Goal: Task Accomplishment & Management: Use online tool/utility

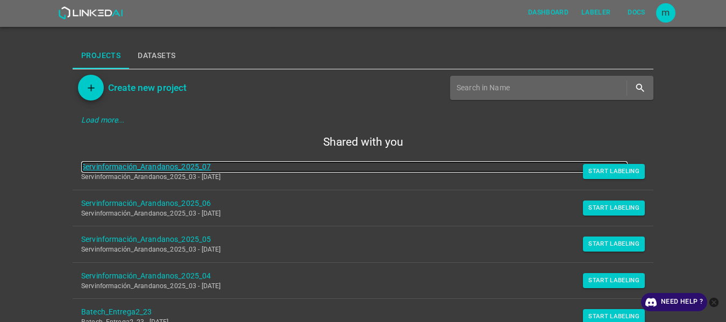
click at [154, 169] on link "Servinformación_Arandanos_2025_07" at bounding box center [354, 166] width 547 height 11
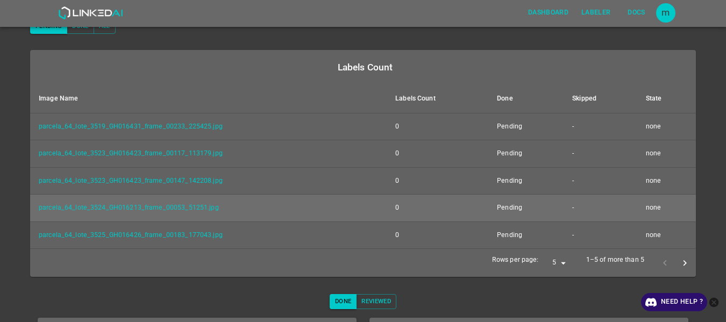
scroll to position [120, 0]
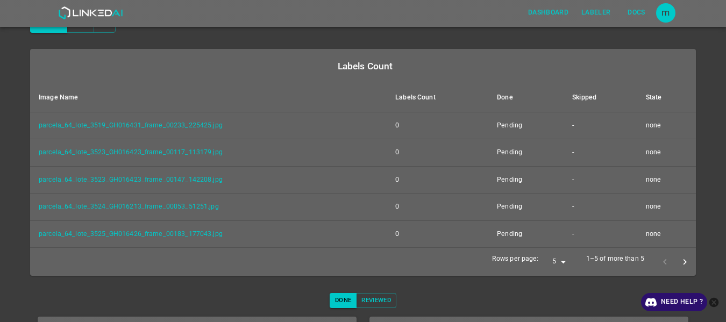
click at [679, 265] on icon "next page" at bounding box center [684, 262] width 11 height 11
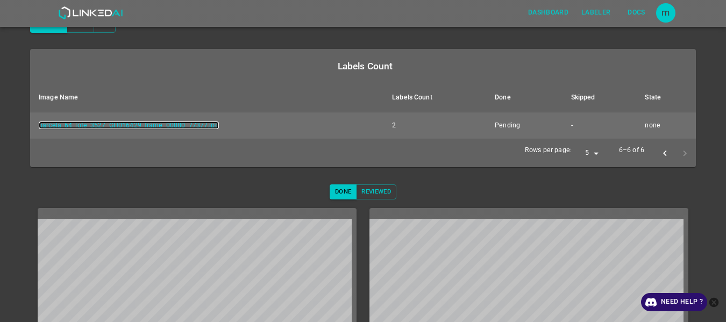
click at [179, 124] on link "parcela_64_lote_3527_GH016429_frame_00080_77377.jpg" at bounding box center [129, 126] width 180 height 8
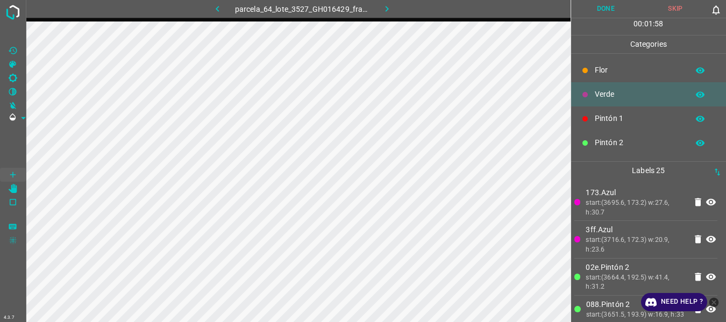
click at [13, 61] on icon "[X] Saturation" at bounding box center [12, 64] width 7 height 7
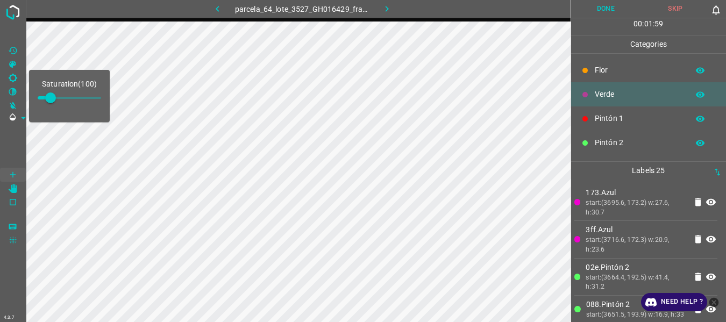
click at [56, 99] on span at bounding box center [50, 98] width 11 height 11
type input "178"
click at [8, 137] on span at bounding box center [13, 146] width 26 height 43
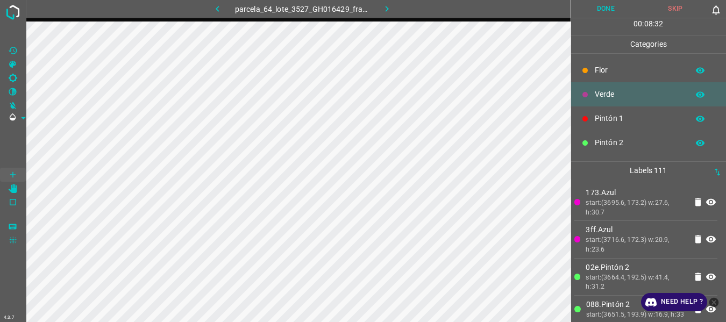
click at [606, 7] on button "Done" at bounding box center [606, 9] width 70 height 18
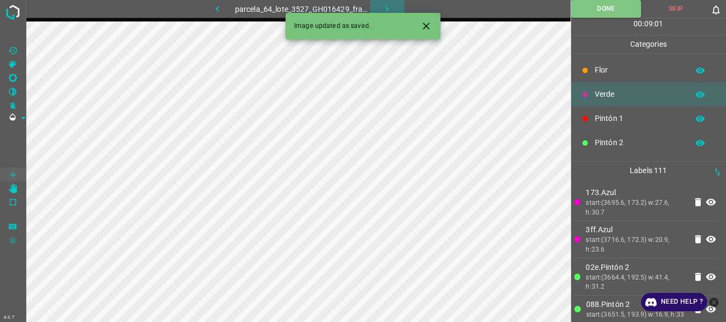
click at [386, 10] on icon "button" at bounding box center [386, 8] width 11 height 11
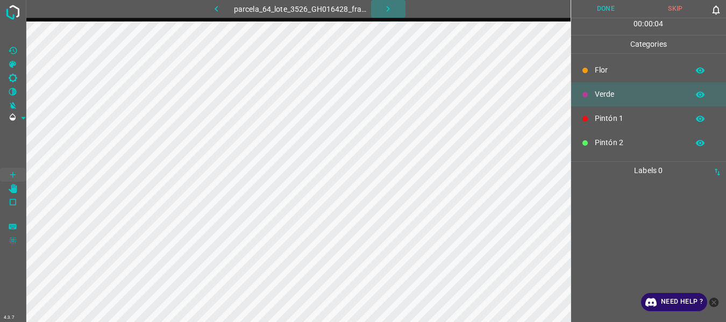
click at [387, 6] on icon "button" at bounding box center [387, 8] width 11 height 11
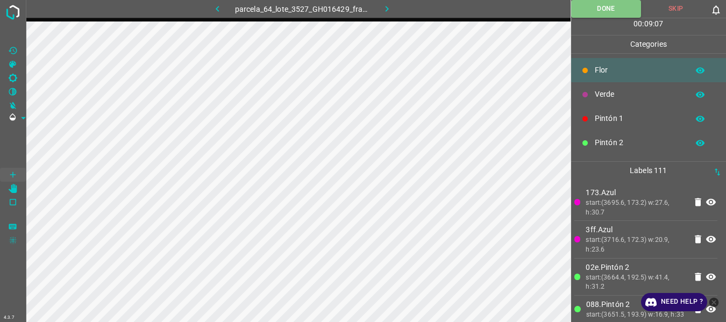
click at [383, 7] on icon "button" at bounding box center [386, 8] width 11 height 11
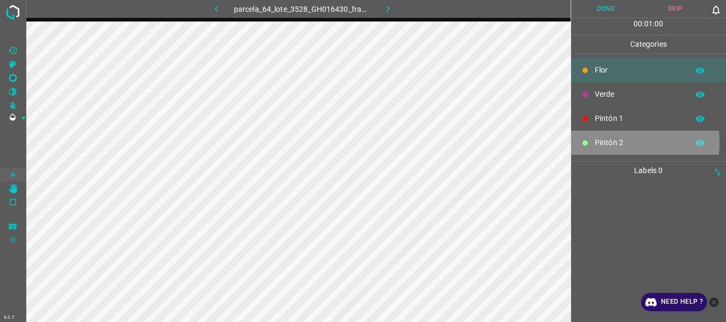
click at [598, 142] on p "Pintón 2" at bounding box center [639, 142] width 88 height 11
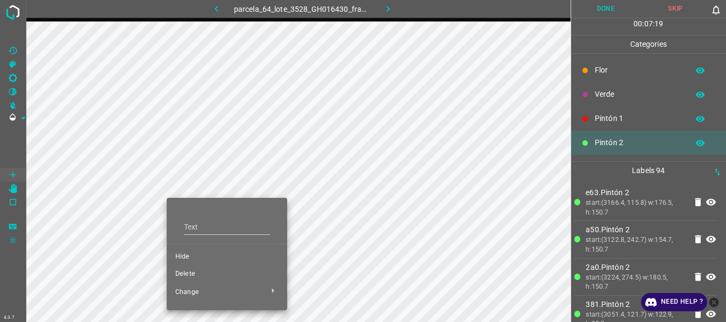
click at [183, 276] on span "Delete" at bounding box center [226, 274] width 103 height 10
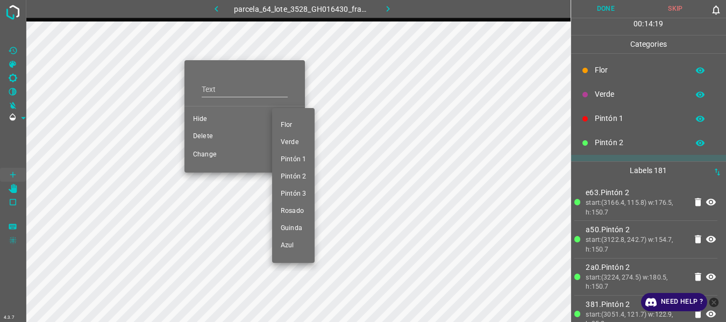
click at [204, 138] on div at bounding box center [363, 161] width 726 height 322
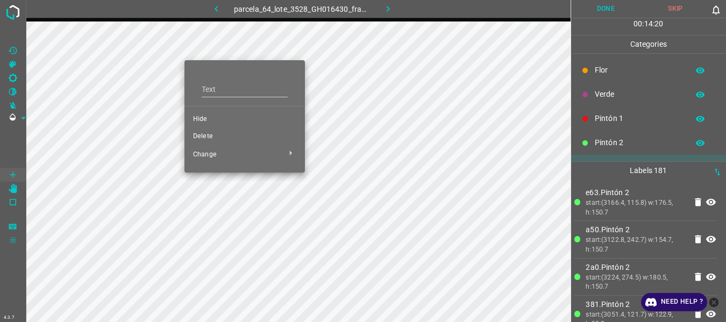
click at [204, 138] on div at bounding box center [363, 161] width 726 height 322
click at [204, 138] on span "Delete" at bounding box center [244, 137] width 103 height 10
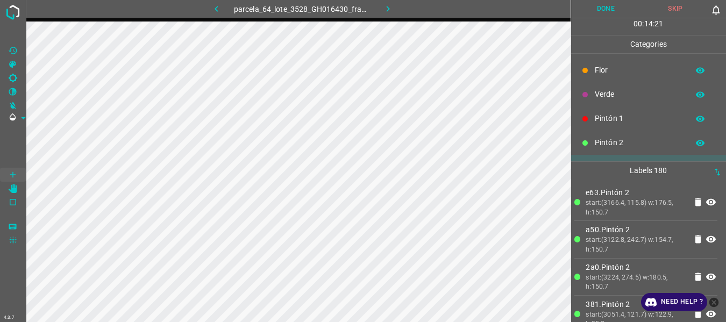
click at [205, 106] on span "Delete" at bounding box center [229, 103] width 77 height 5
click at [210, 106] on span "Delete" at bounding box center [229, 103] width 77 height 5
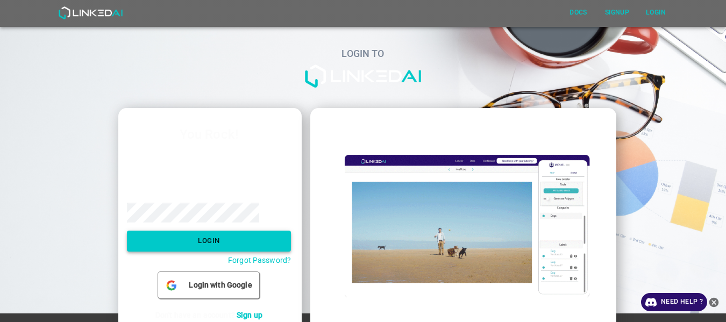
type input "[EMAIL_ADDRESS][DOMAIN_NAME]"
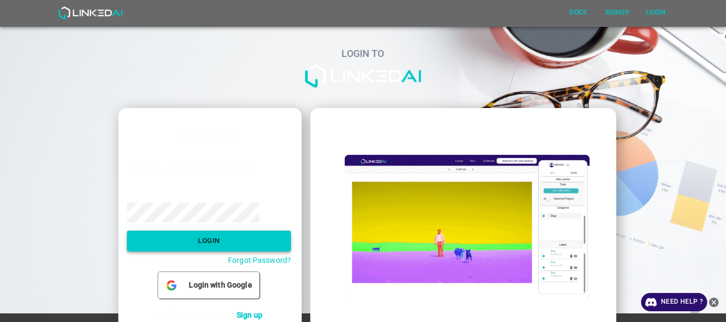
click at [212, 242] on button "Login" at bounding box center [209, 241] width 165 height 21
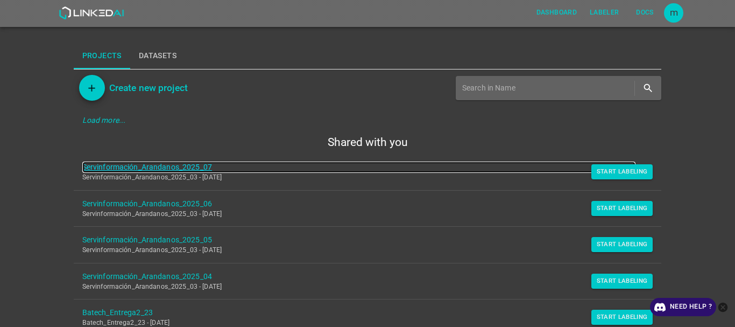
click at [186, 164] on link "Servinformación_Arandanos_2025_07" at bounding box center [359, 166] width 554 height 11
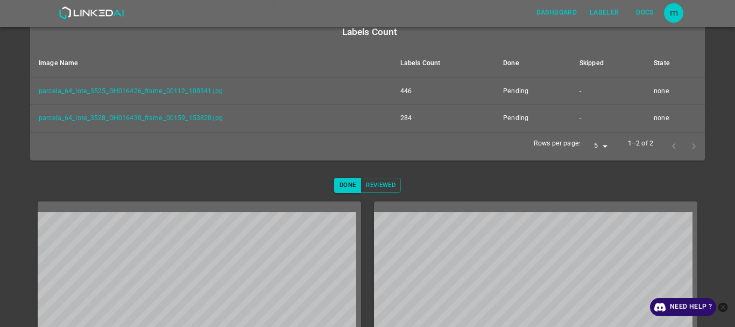
scroll to position [152, 0]
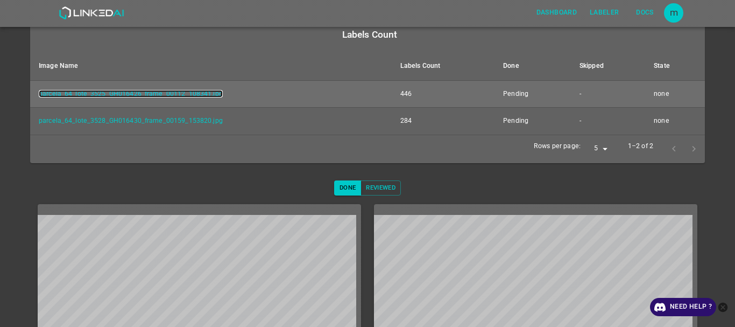
click at [204, 94] on link "parcela_64_lote_3525_GH016426_frame_00112_108341.jpg" at bounding box center [131, 94] width 184 height 8
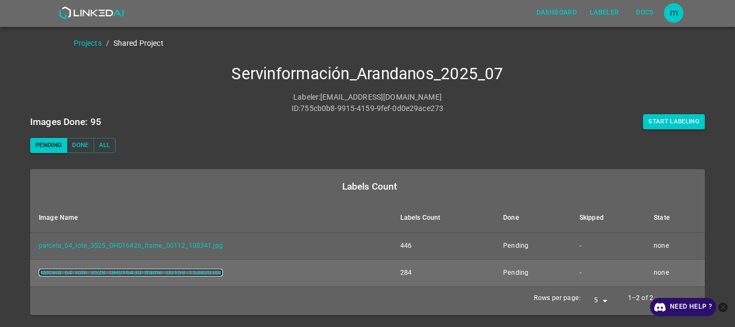
click at [172, 273] on link "parcela_64_lote_3528_GH016430_frame_00159_153820.jpg" at bounding box center [131, 272] width 184 height 8
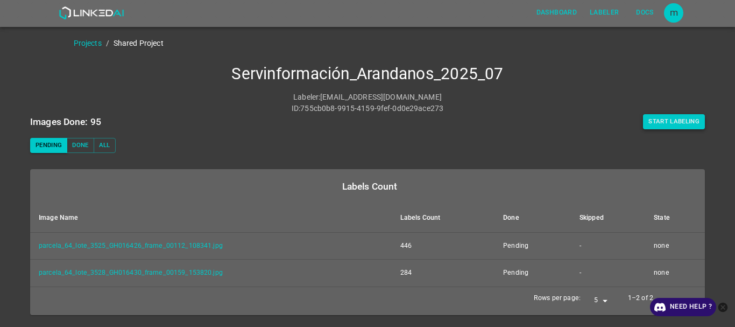
click at [647, 127] on button "Start Labeling" at bounding box center [674, 121] width 62 height 15
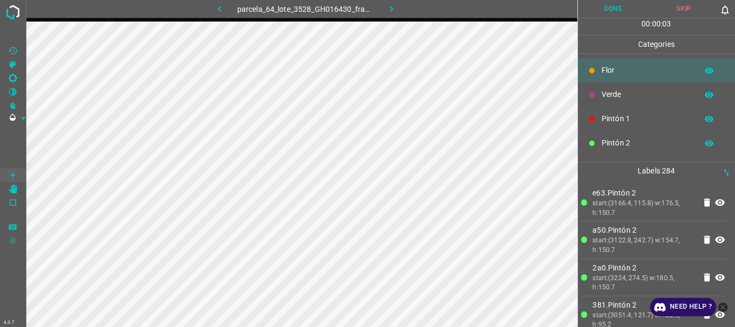
click at [386, 6] on icon "button" at bounding box center [391, 8] width 11 height 11
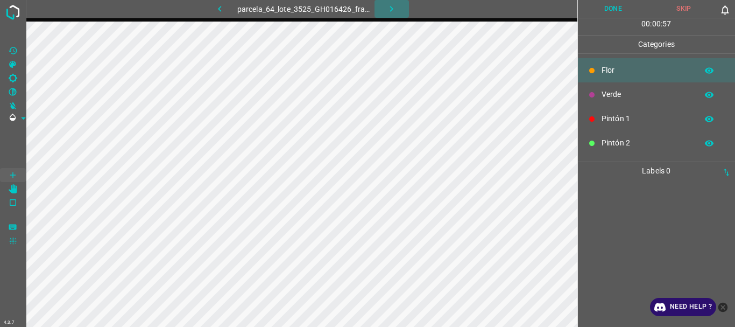
click at [395, 8] on icon "button" at bounding box center [391, 8] width 11 height 11
click at [395, 8] on icon "button" at bounding box center [390, 8] width 11 height 11
click at [395, 8] on icon "button" at bounding box center [391, 8] width 11 height 11
click at [395, 8] on icon "button" at bounding box center [390, 8] width 11 height 11
click at [389, 13] on icon "button" at bounding box center [391, 8] width 11 height 11
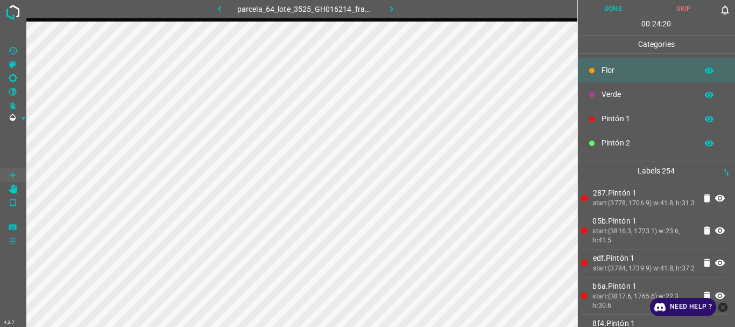
click at [388, 11] on icon "button" at bounding box center [391, 8] width 11 height 11
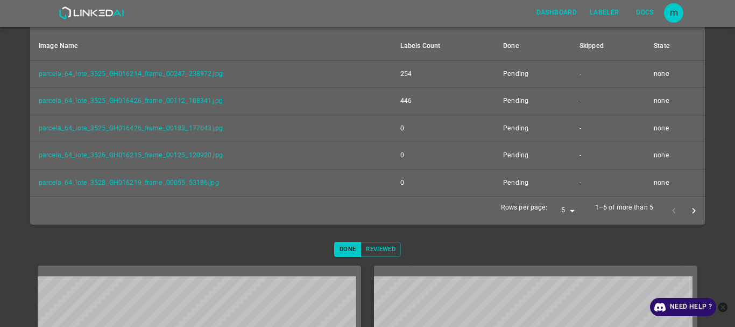
scroll to position [178, 0]
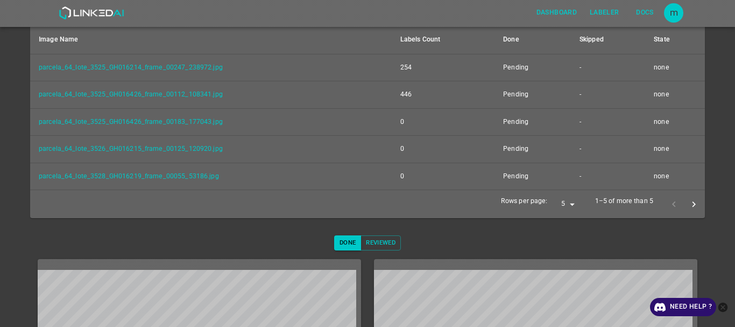
click at [690, 206] on icon "next page" at bounding box center [693, 203] width 11 height 11
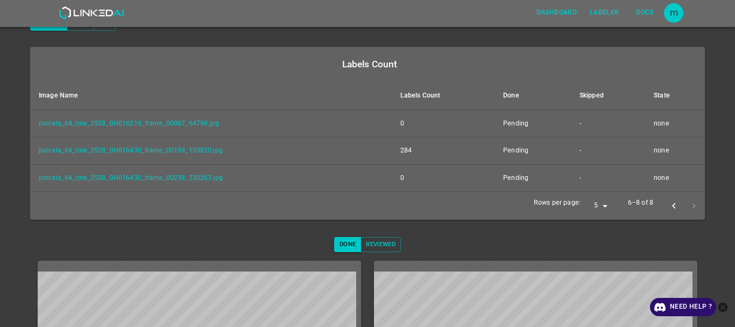
scroll to position [119, 0]
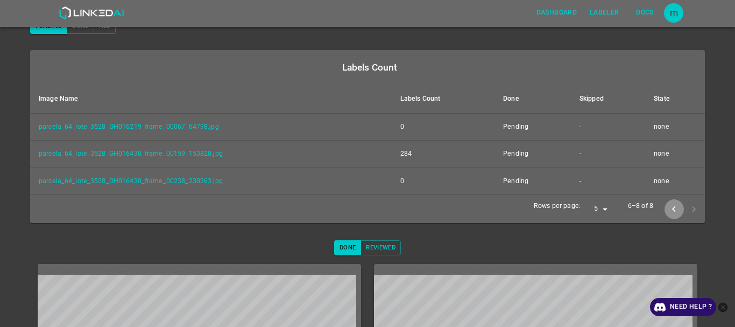
click at [668, 209] on icon "previous page" at bounding box center [673, 208] width 11 height 11
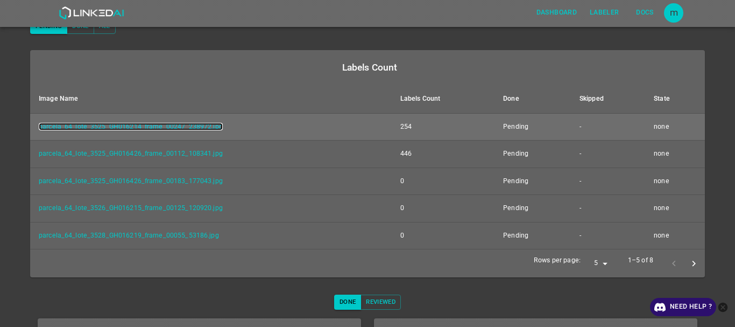
click at [191, 126] on link "parcela_64_lote_3525_GH016214_frame_00247_238972.jpg" at bounding box center [131, 127] width 184 height 8
